Goal: Navigation & Orientation: Find specific page/section

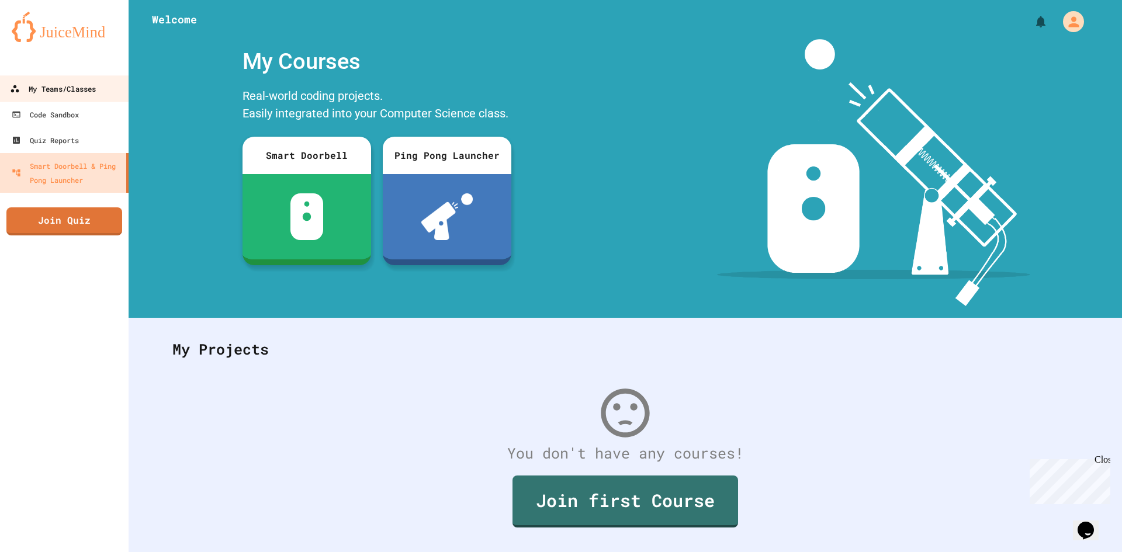
click at [48, 96] on link "My Teams/Classes" at bounding box center [64, 88] width 133 height 26
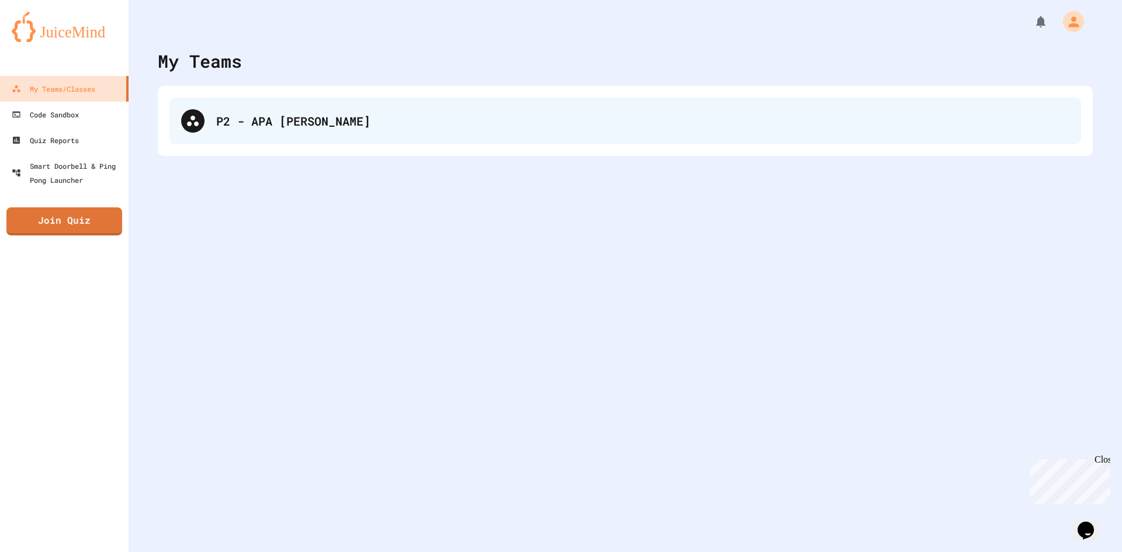
click at [501, 109] on div "P2 - APA [PERSON_NAME]" at bounding box center [626, 121] width 912 height 47
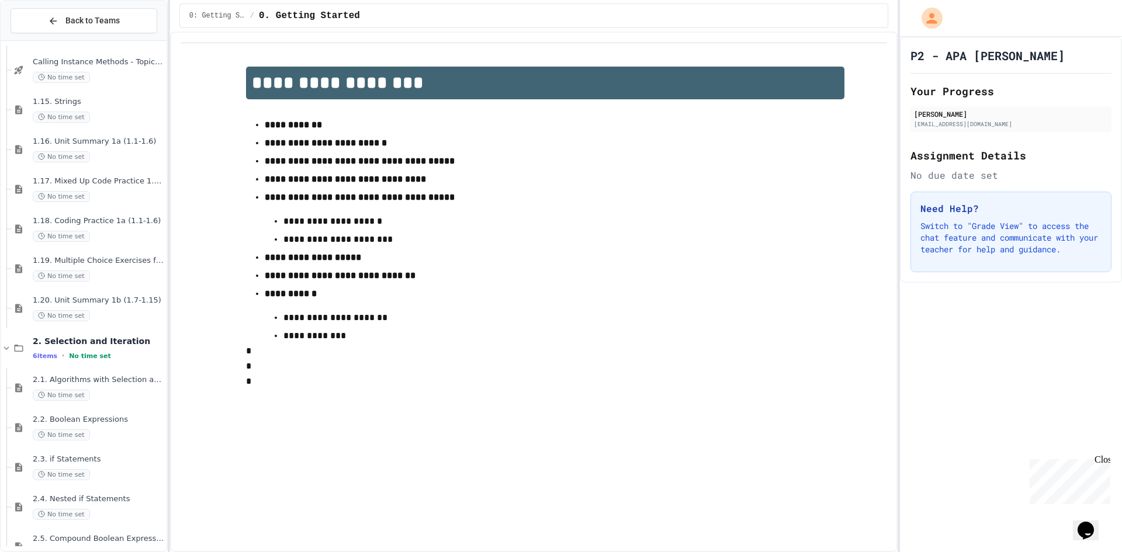
scroll to position [944, 0]
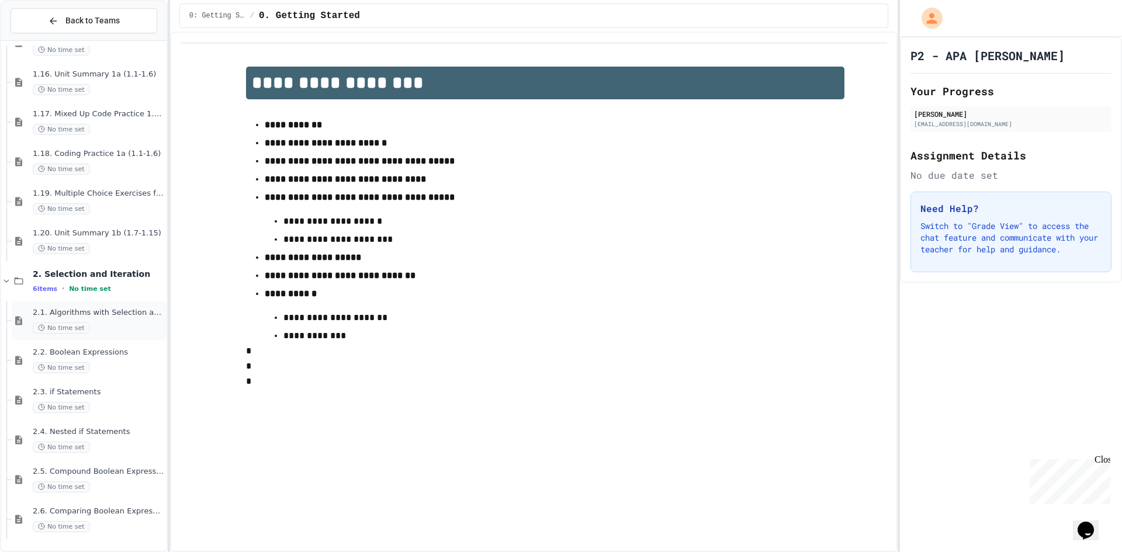
click at [113, 320] on div "2.1. Algorithms with Selection and Repetition No time set" at bounding box center [99, 321] width 132 height 26
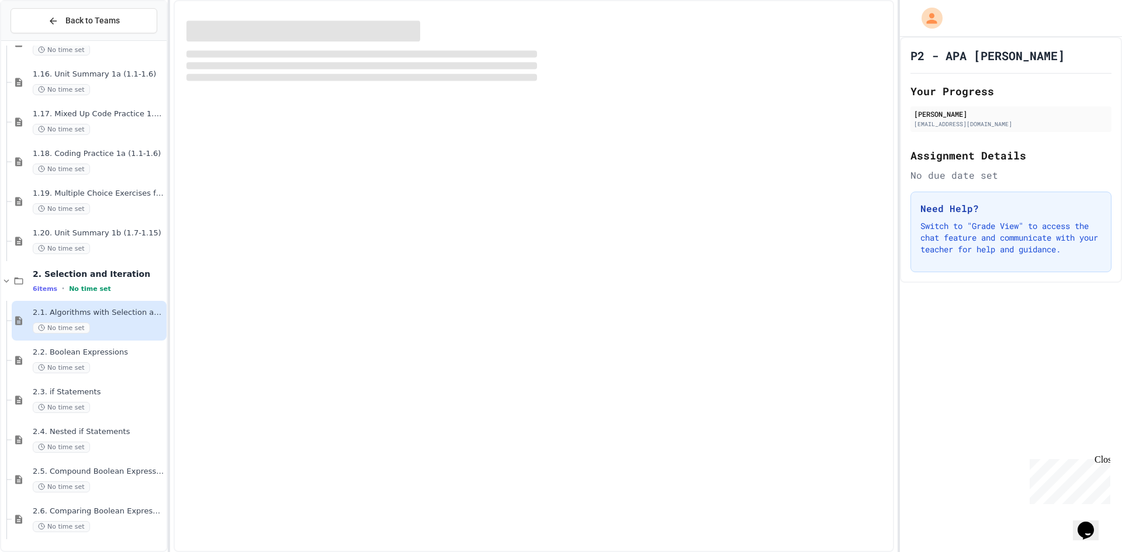
scroll to position [930, 0]
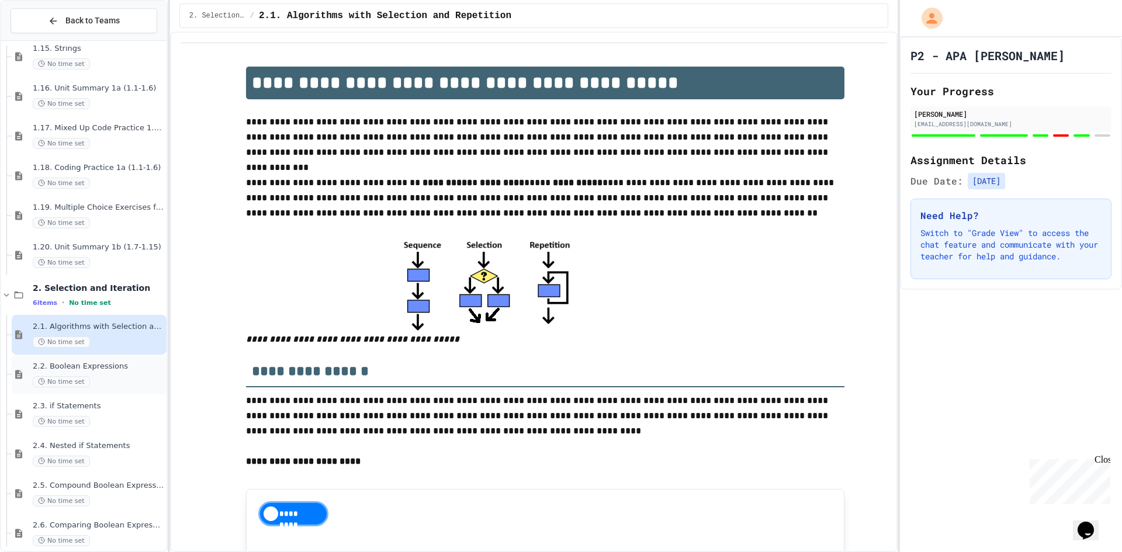
click at [101, 379] on div "No time set" at bounding box center [99, 381] width 132 height 11
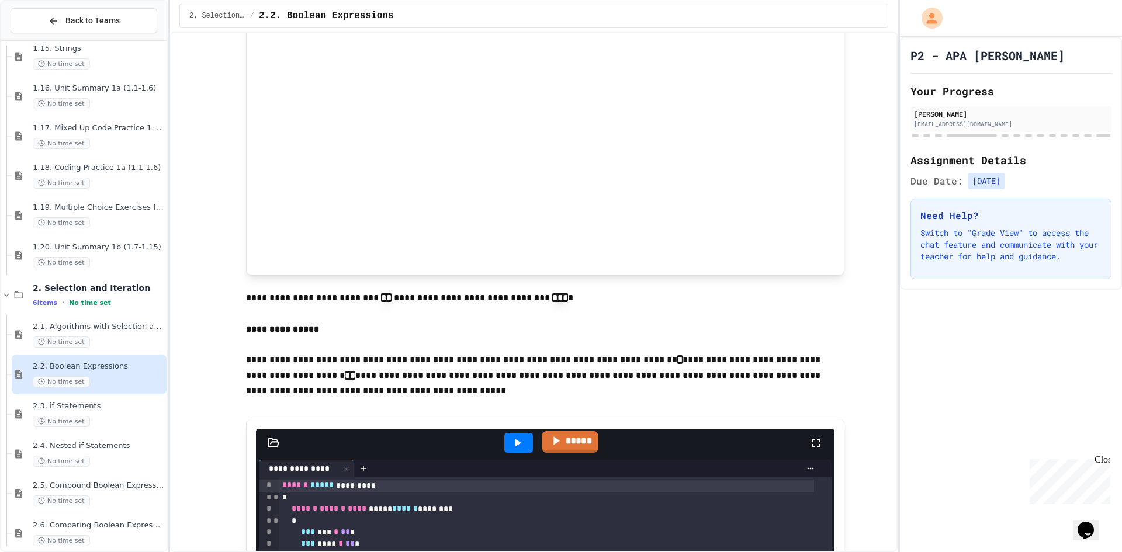
scroll to position [292, 0]
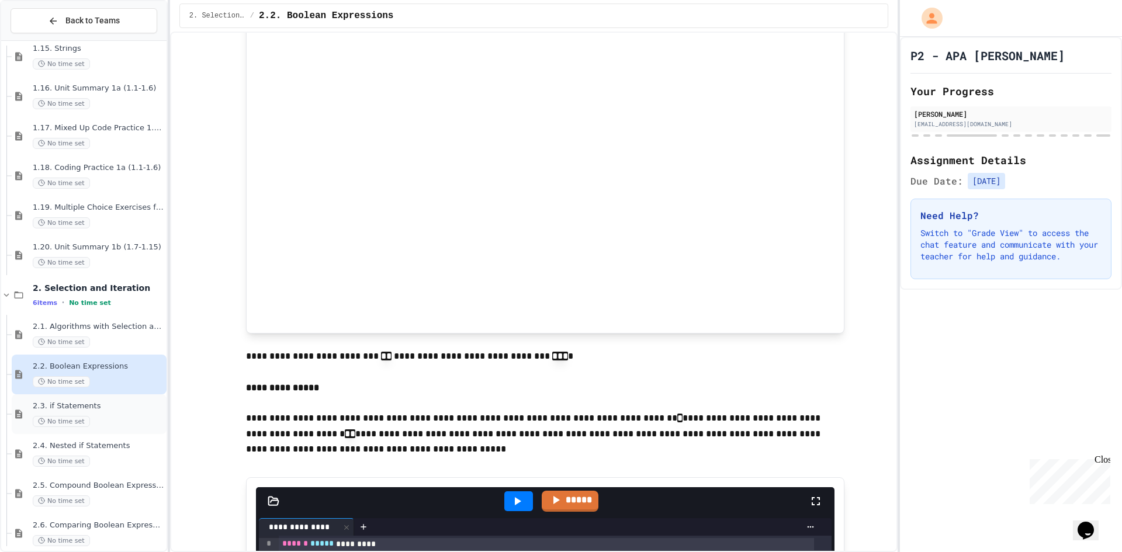
click at [122, 414] on div "2.3. if Statements No time set" at bounding box center [99, 415] width 132 height 26
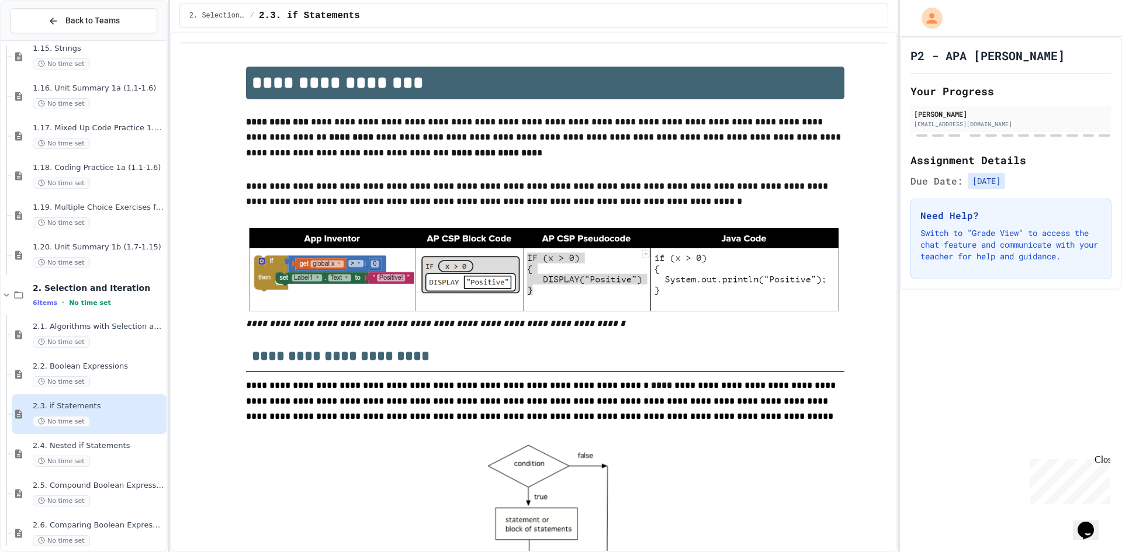
scroll to position [944, 0]
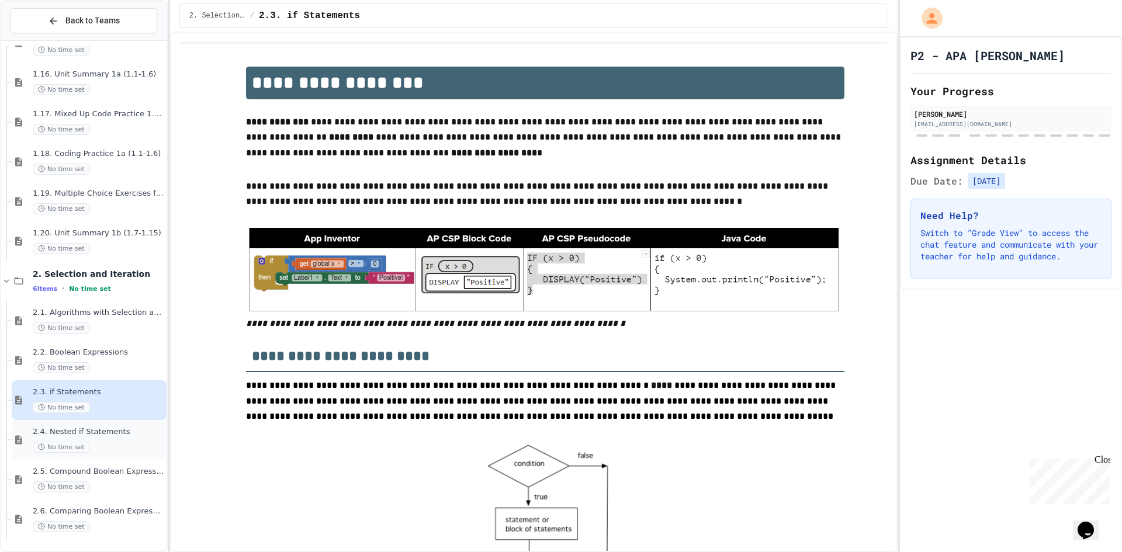
click at [118, 447] on div "No time set" at bounding box center [99, 447] width 132 height 11
